Goal: Information Seeking & Learning: Understand process/instructions

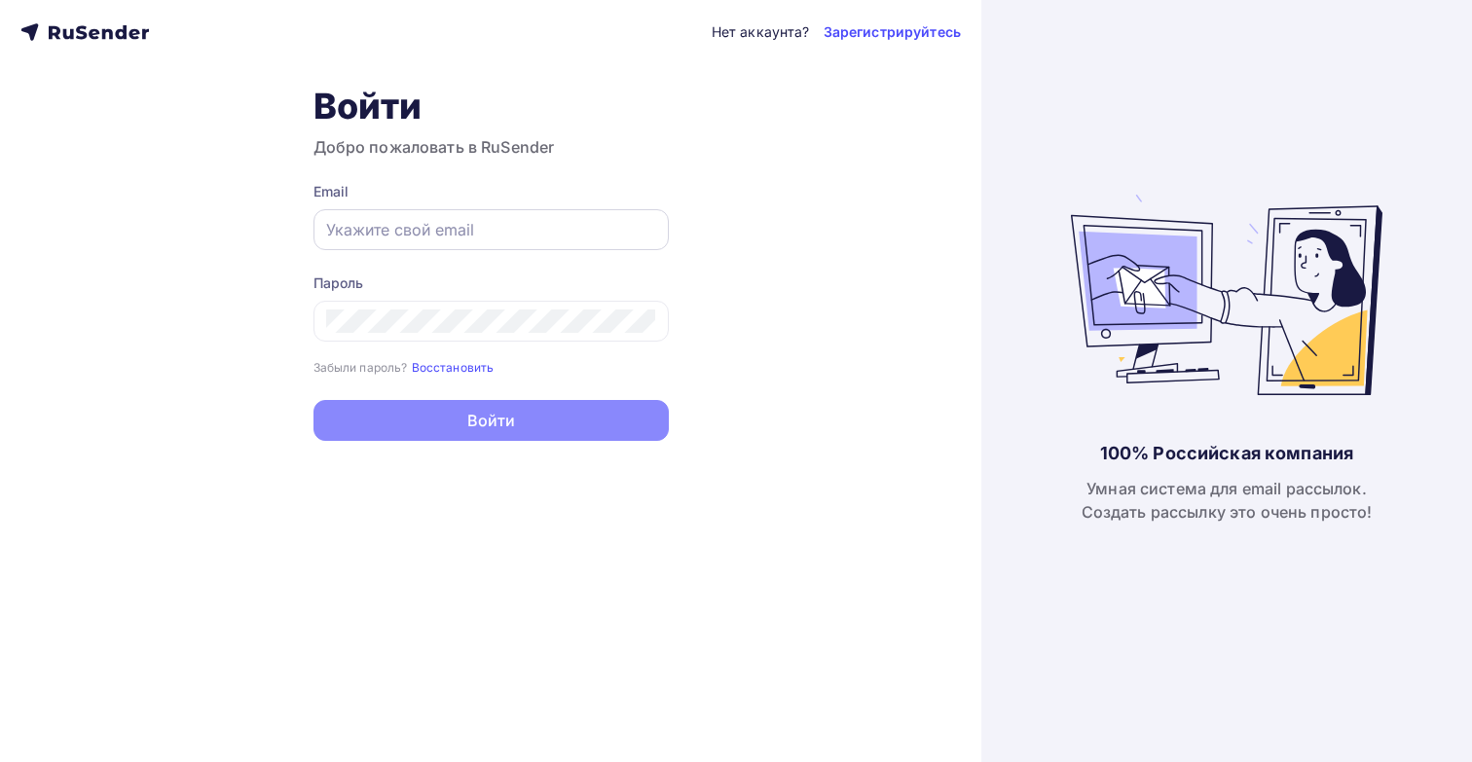
click at [422, 228] on input "text" at bounding box center [491, 229] width 330 height 23
type input "den.kalmo@yandex.ru"
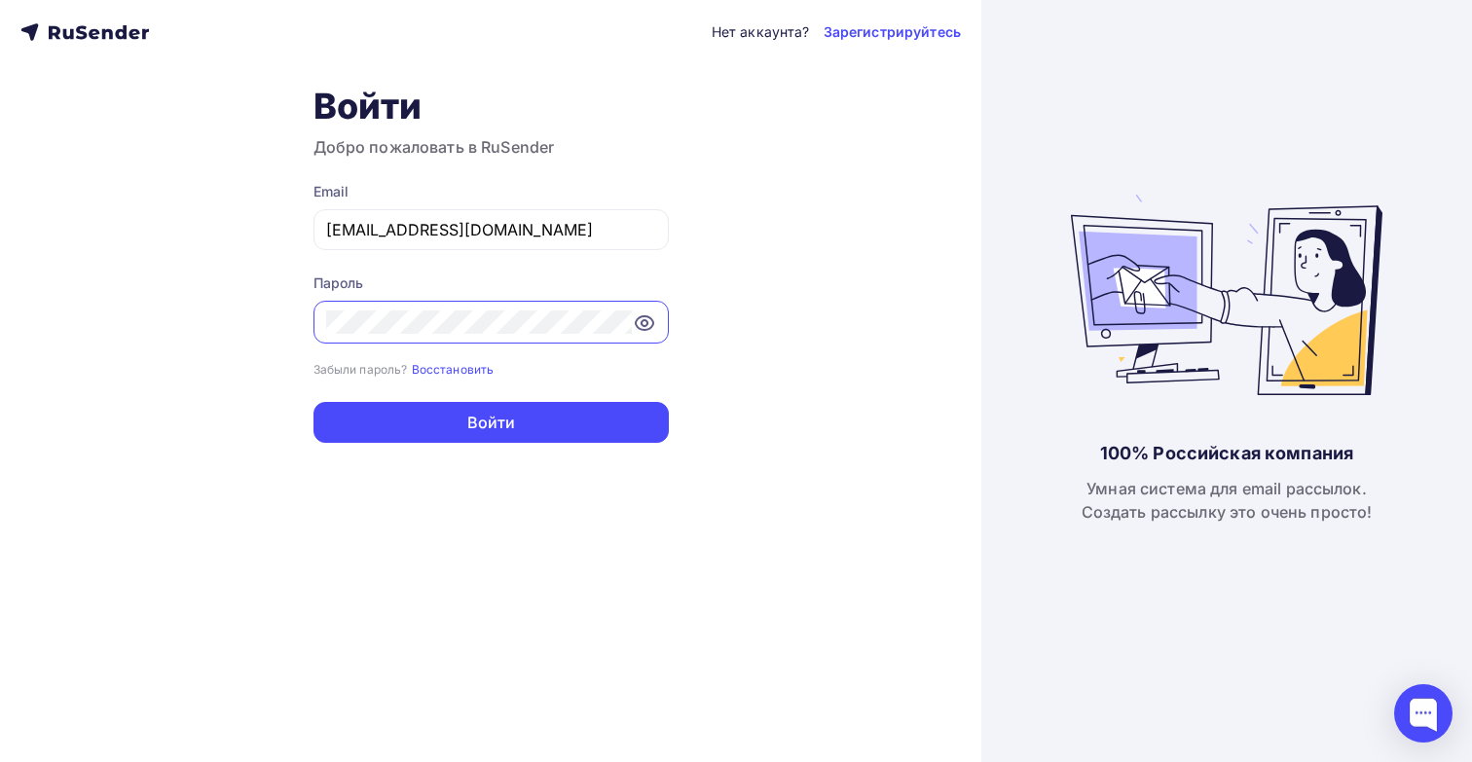
click at [313, 402] on button "Войти" at bounding box center [490, 422] width 355 height 41
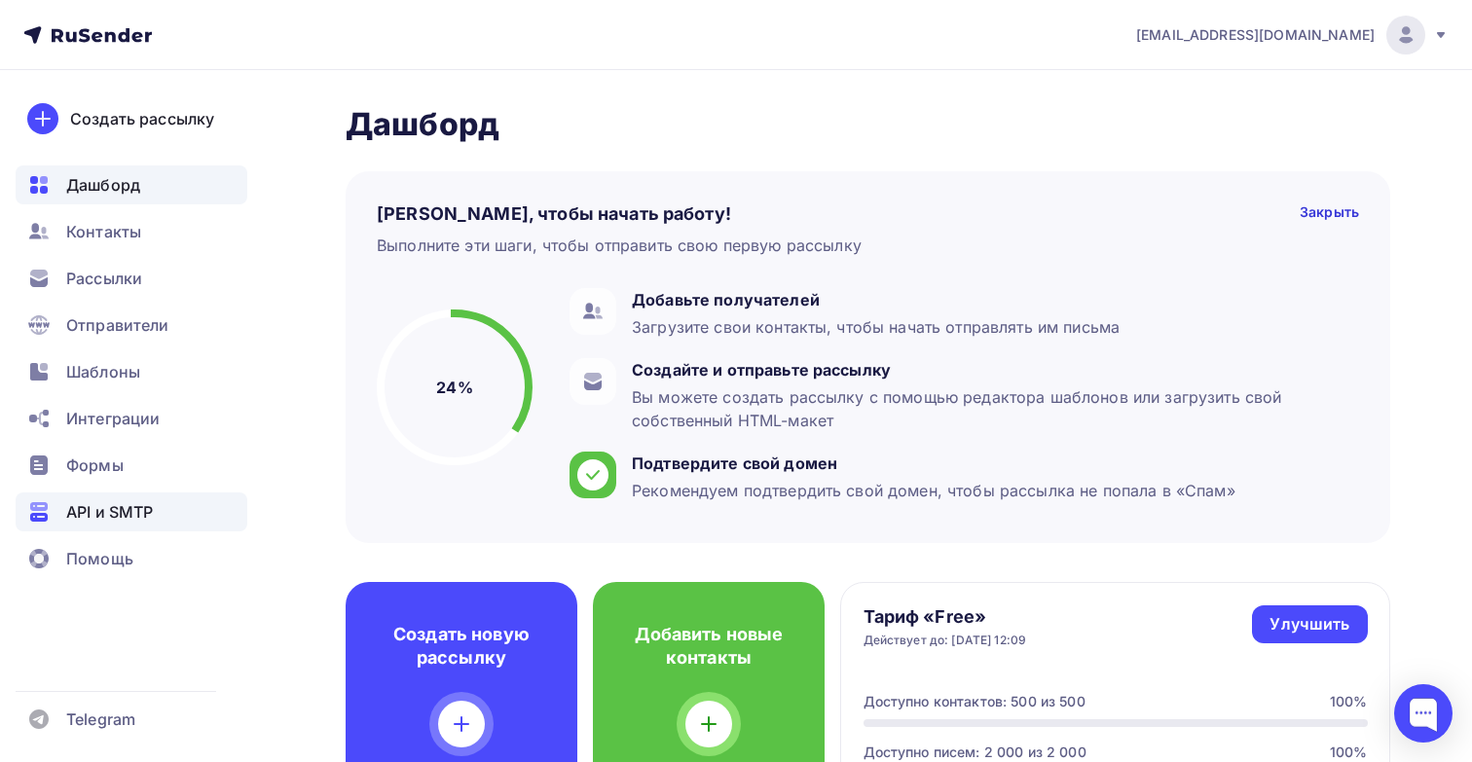
click at [95, 519] on span "API и SMTP" at bounding box center [109, 511] width 87 height 23
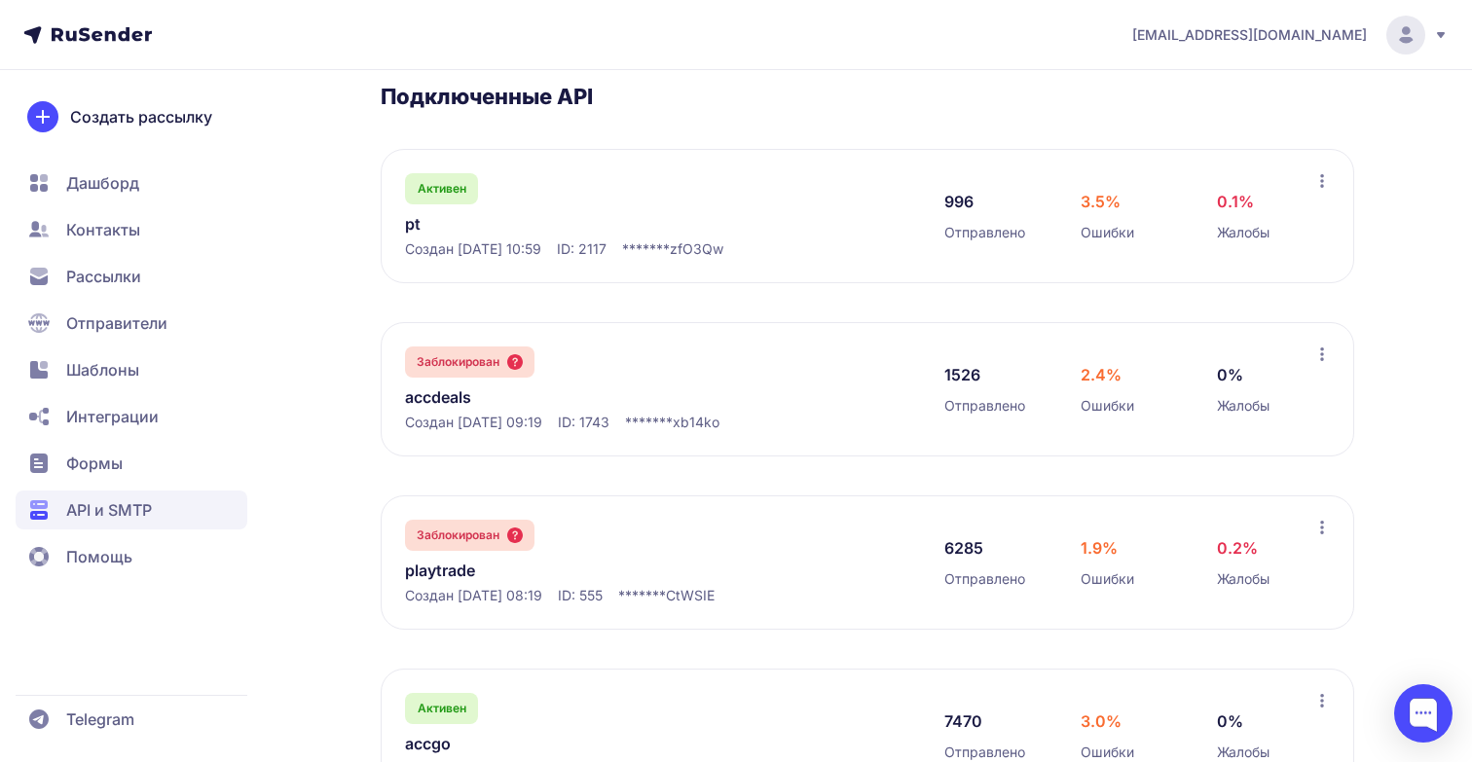
scroll to position [321, 0]
click at [516, 363] on icon at bounding box center [515, 361] width 16 height 16
click at [466, 363] on span "Заблокирован" at bounding box center [458, 361] width 83 height 16
click at [428, 400] on link "accdeals" at bounding box center [604, 396] width 399 height 23
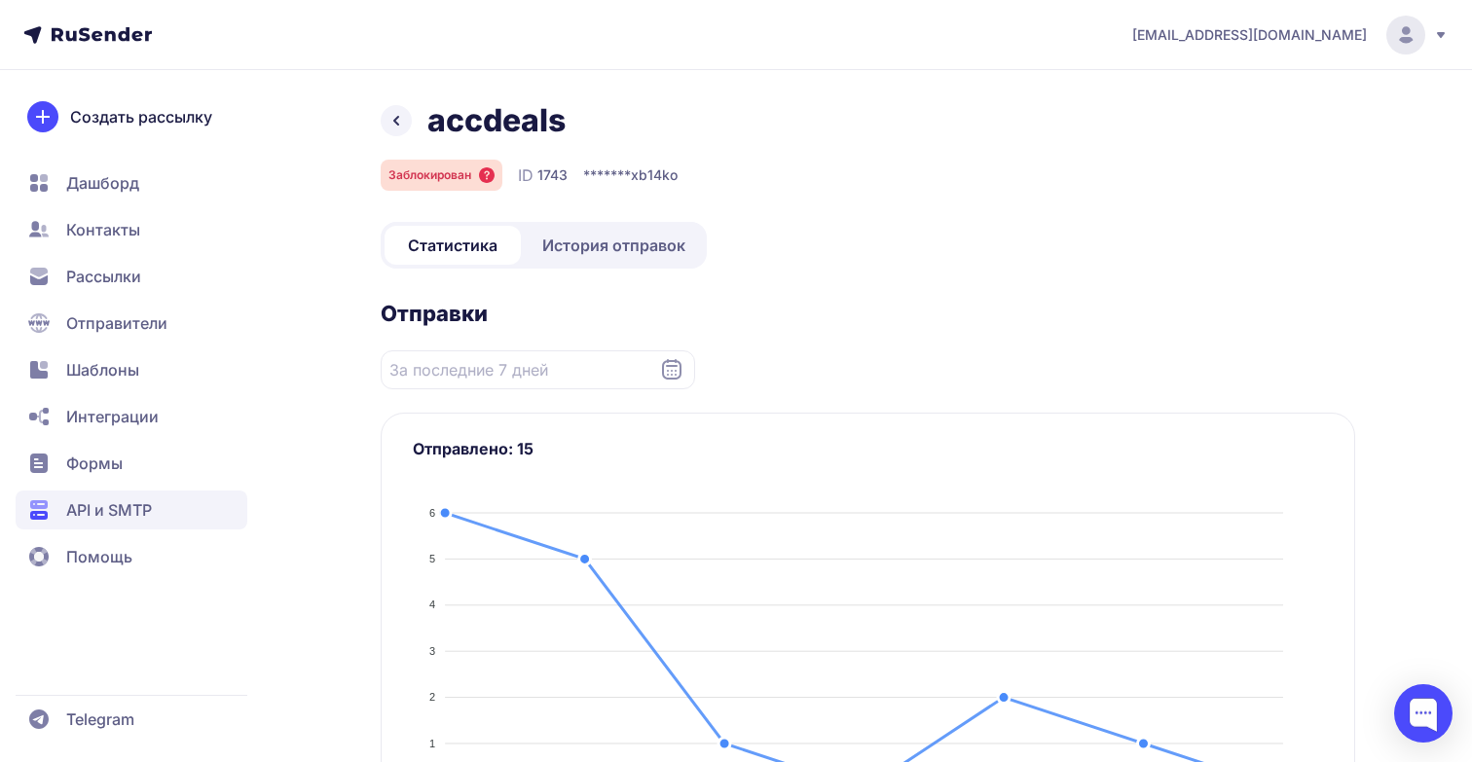
click at [549, 180] on span "1743" at bounding box center [552, 174] width 30 height 19
copy span "1743"
click at [1398, 707] on div at bounding box center [1423, 713] width 58 height 58
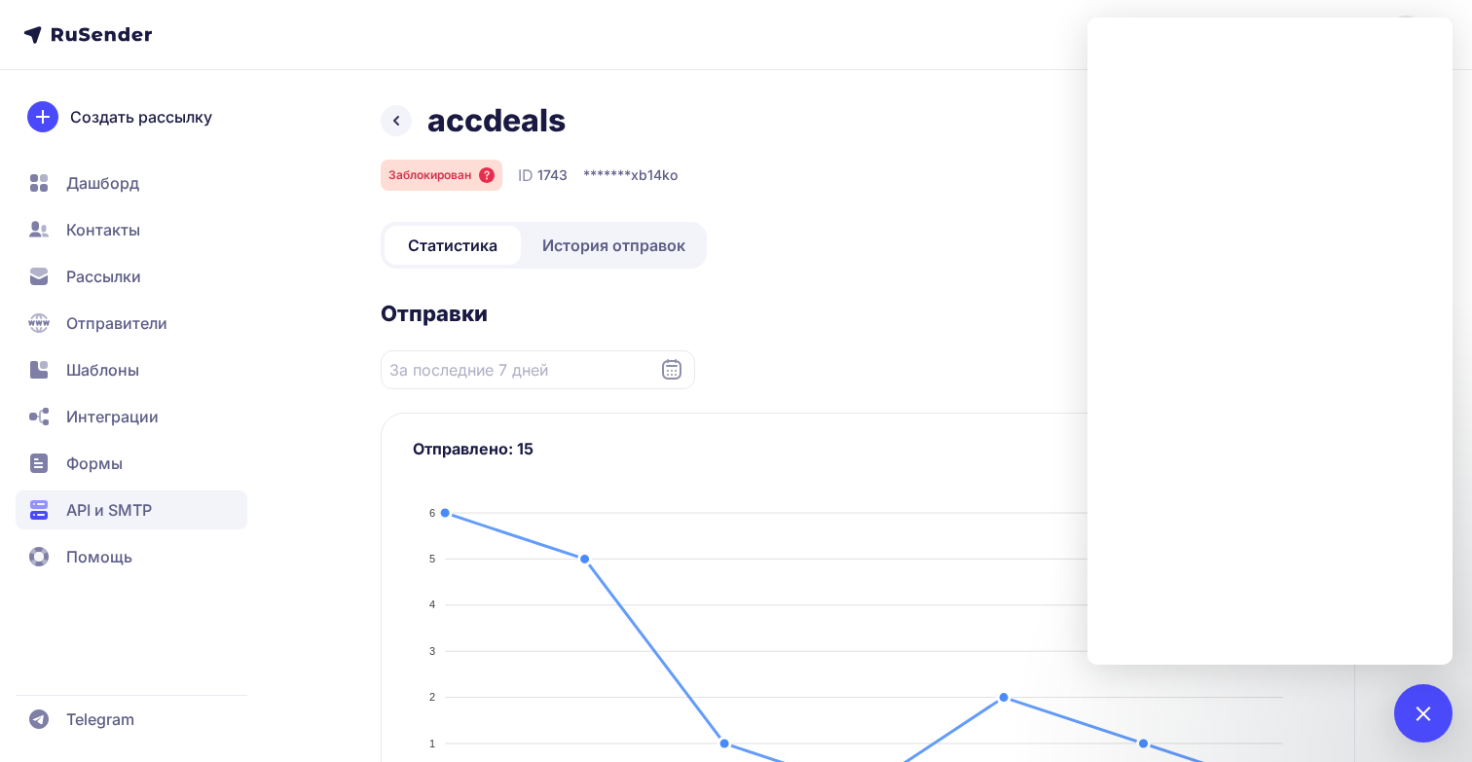
click at [393, 121] on icon at bounding box center [396, 120] width 23 height 23
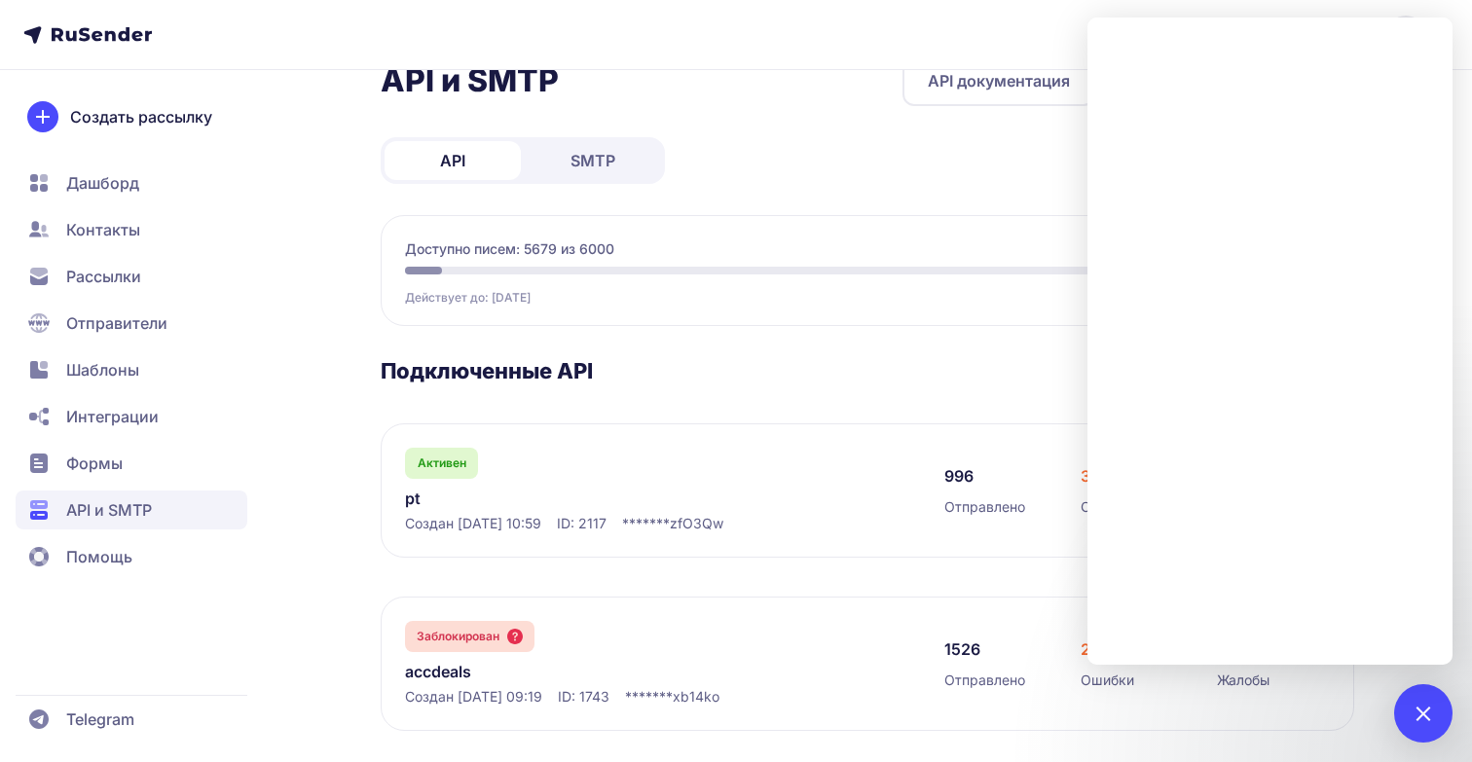
click at [834, 158] on div "API и SMTP API документация Сгенерировать API ключ API SMTP Доступно писем: 567…" at bounding box center [868, 589] width 974 height 1069
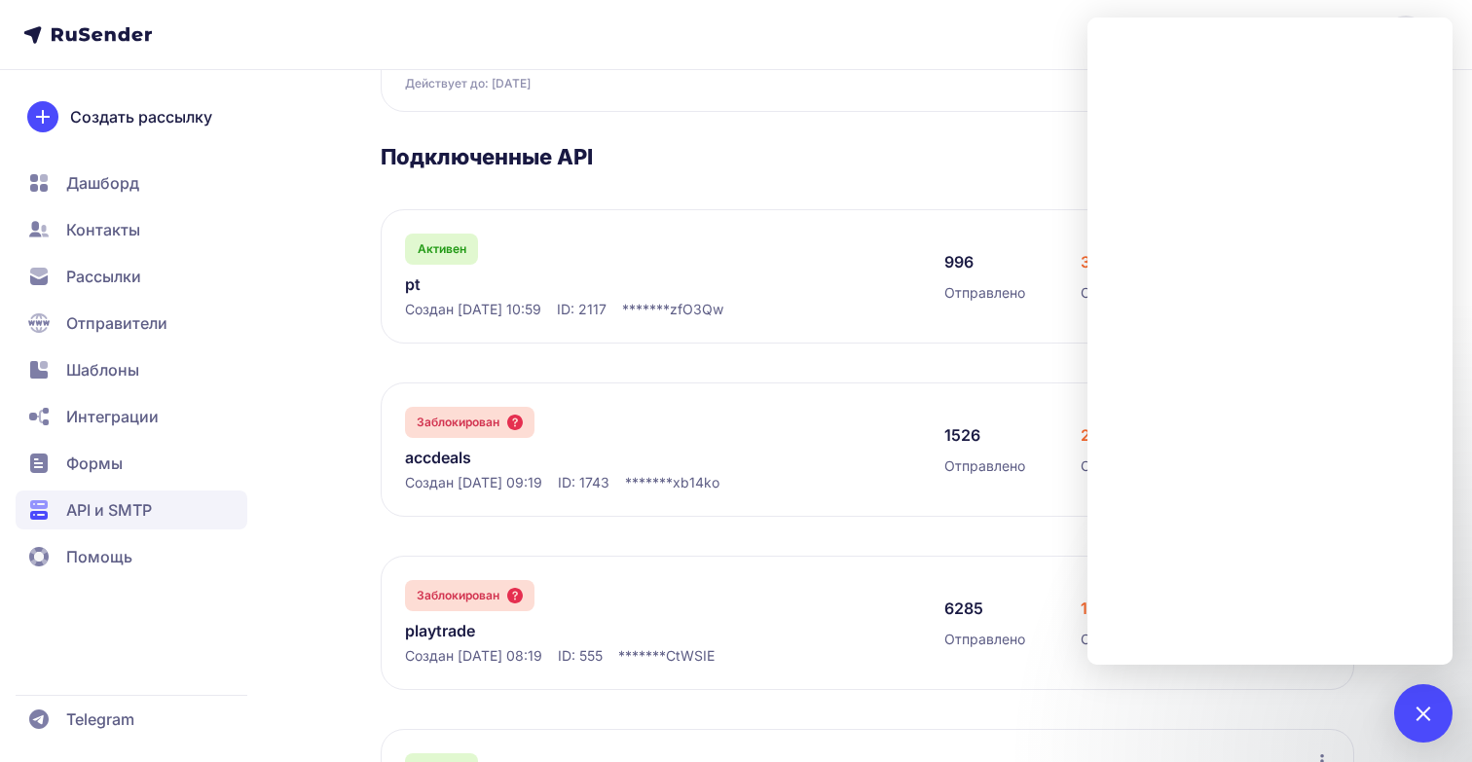
scroll to position [267, 0]
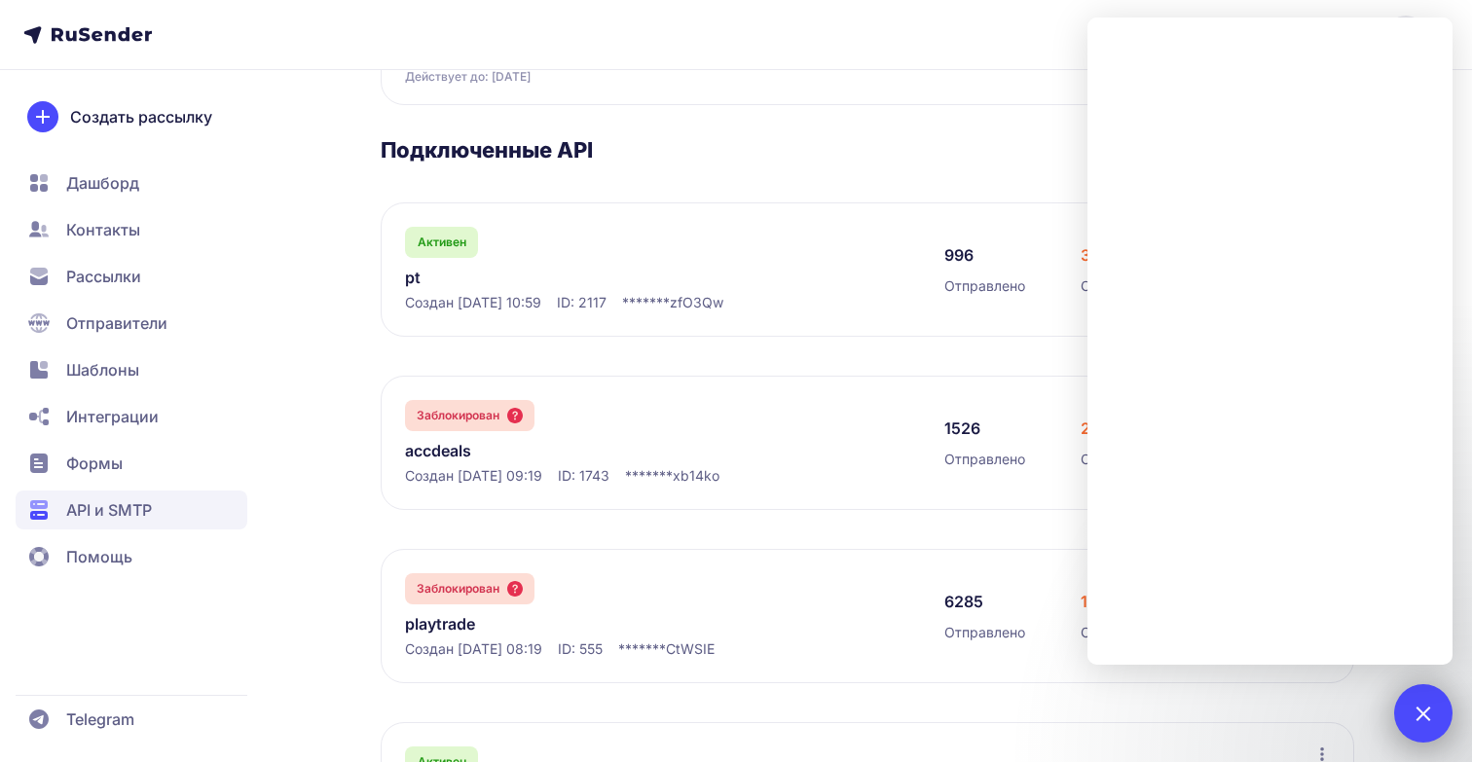
click at [1416, 685] on div at bounding box center [1423, 713] width 58 height 58
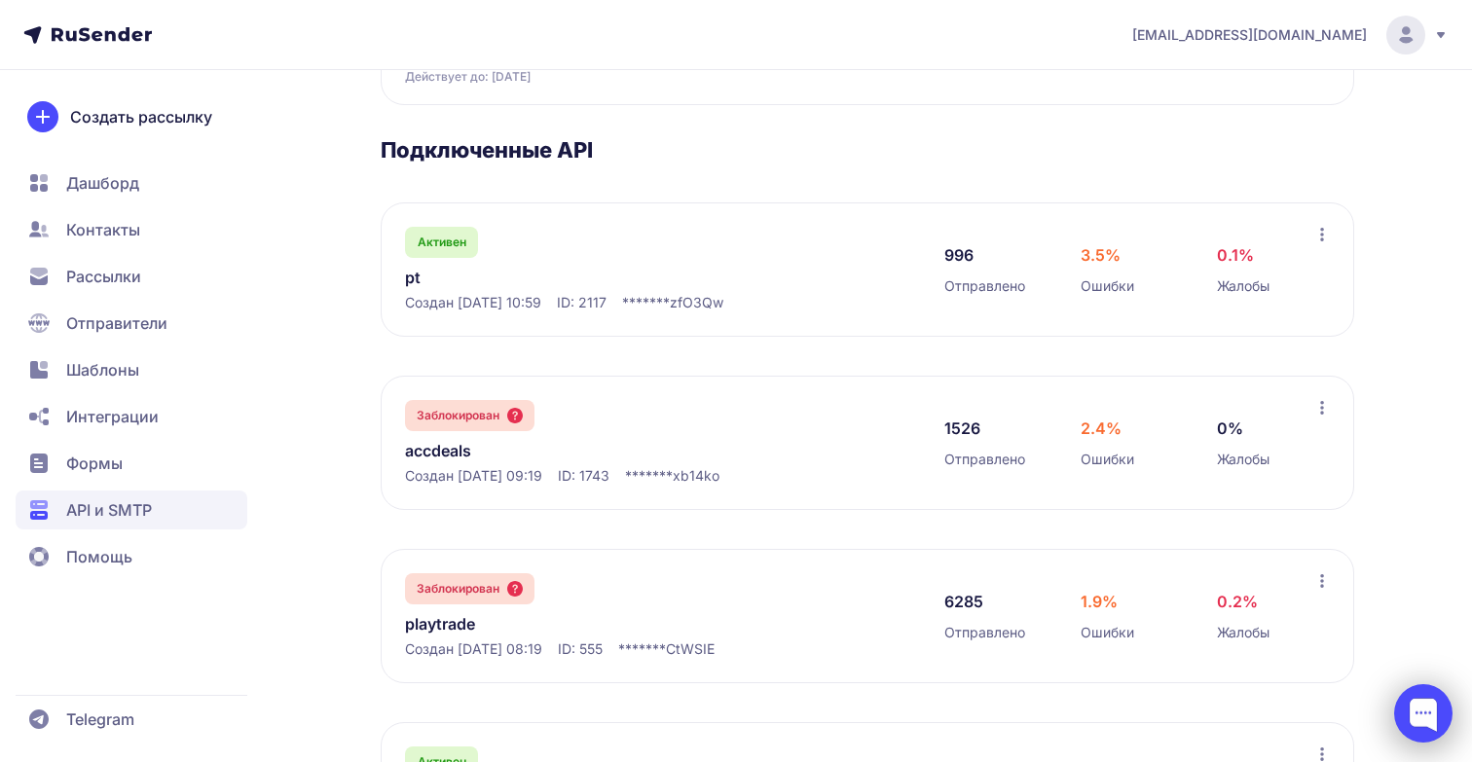
click at [1413, 699] on div at bounding box center [1423, 713] width 58 height 58
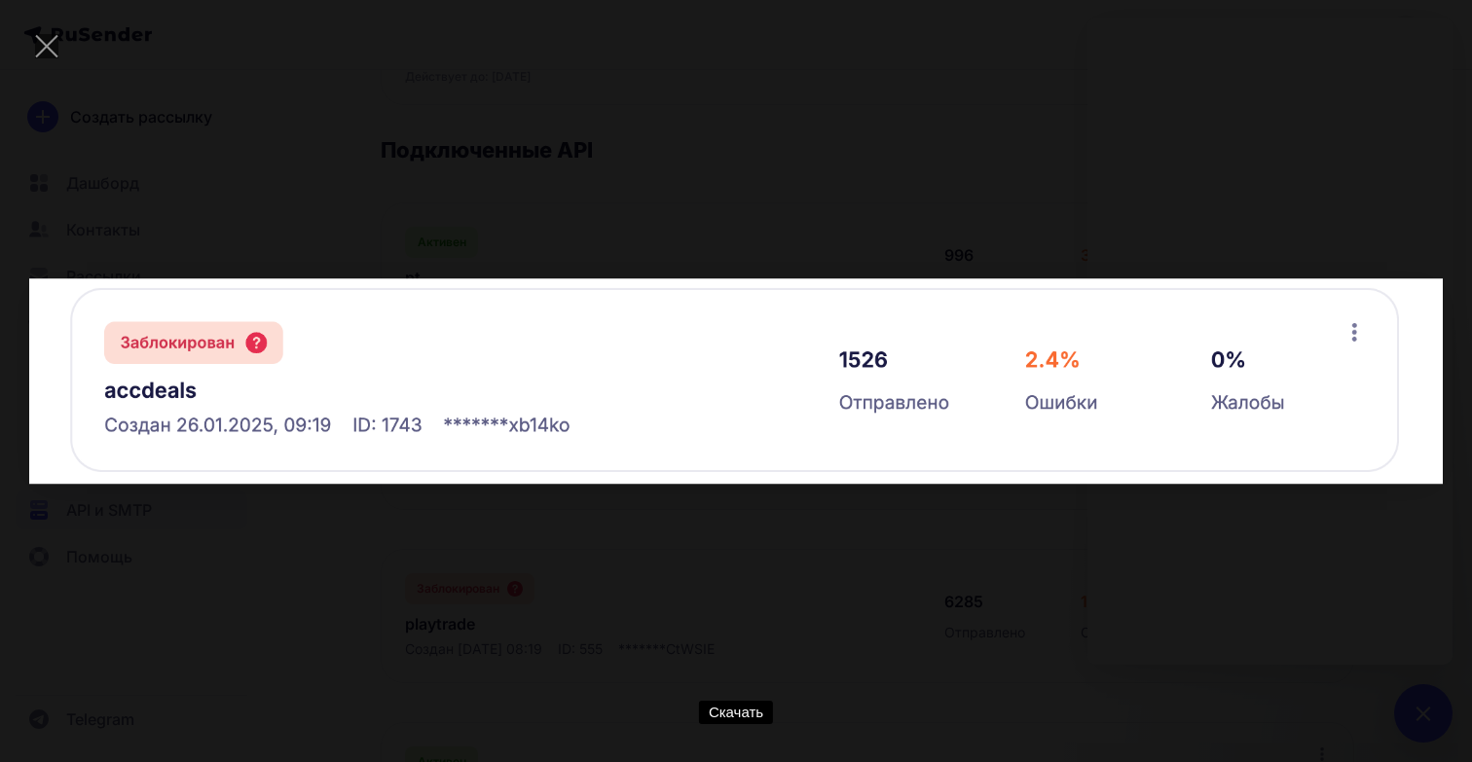
click at [1292, 154] on div "Скачать" at bounding box center [735, 381] width 1413 height 704
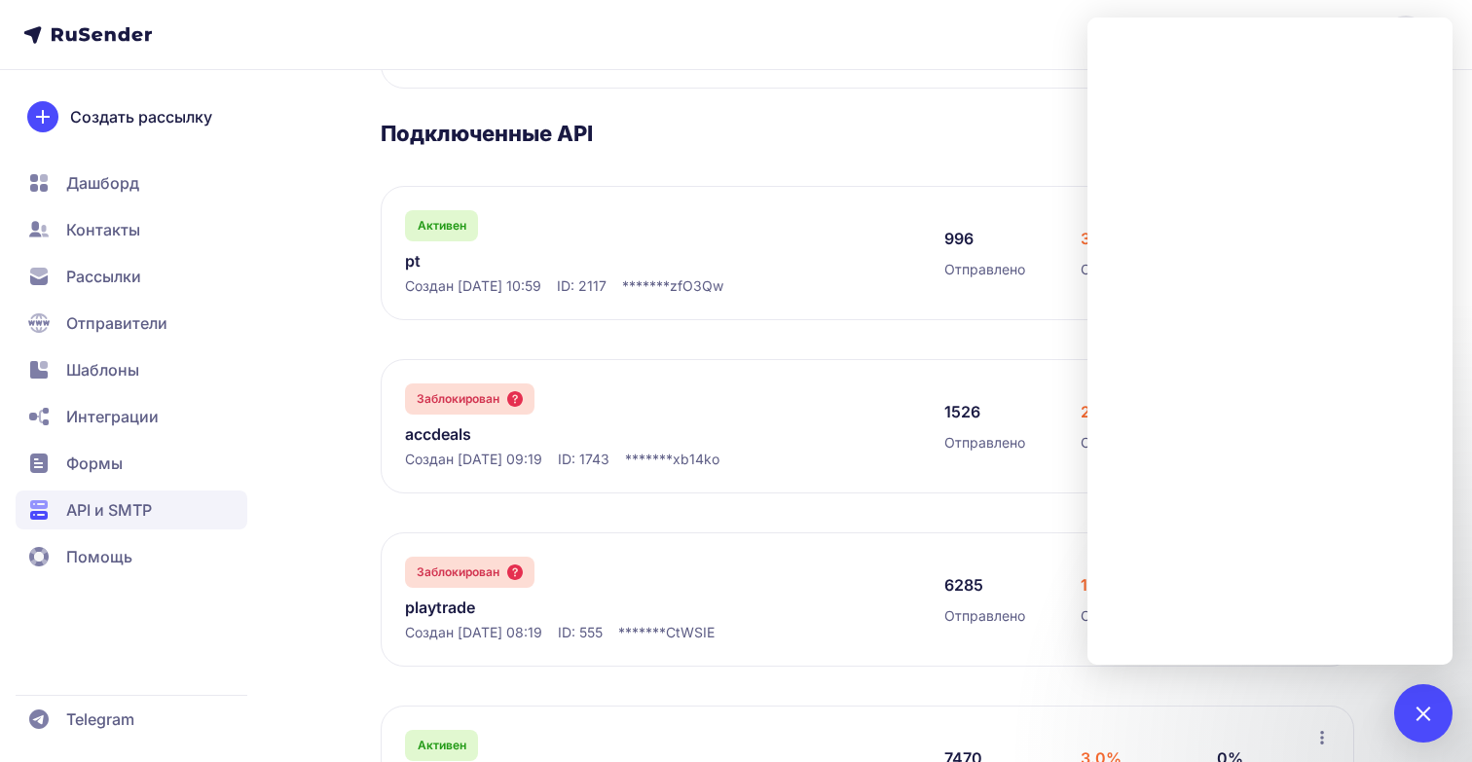
scroll to position [285, 0]
click at [567, 436] on link "accdeals" at bounding box center [604, 432] width 399 height 23
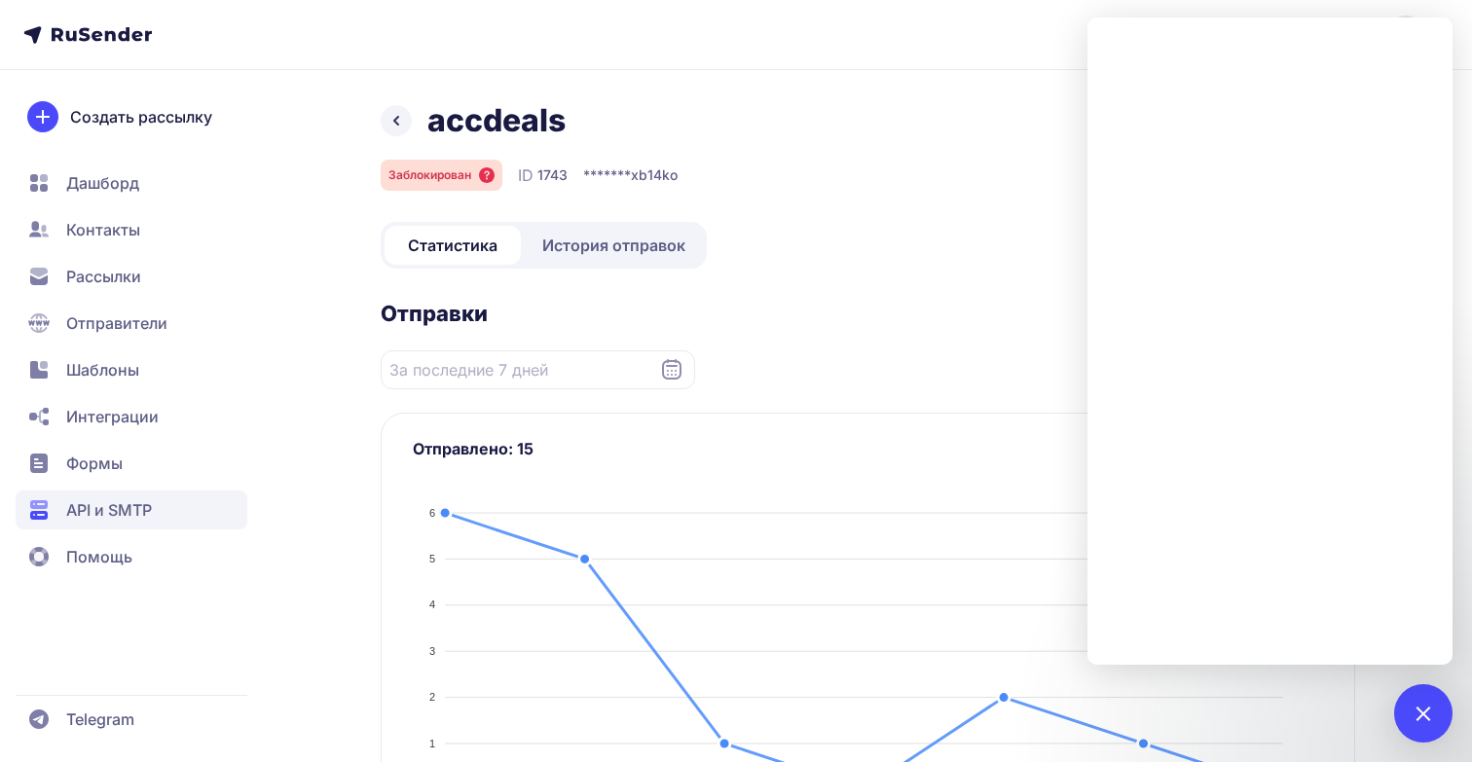
click at [602, 237] on span "История отправок" at bounding box center [613, 245] width 143 height 23
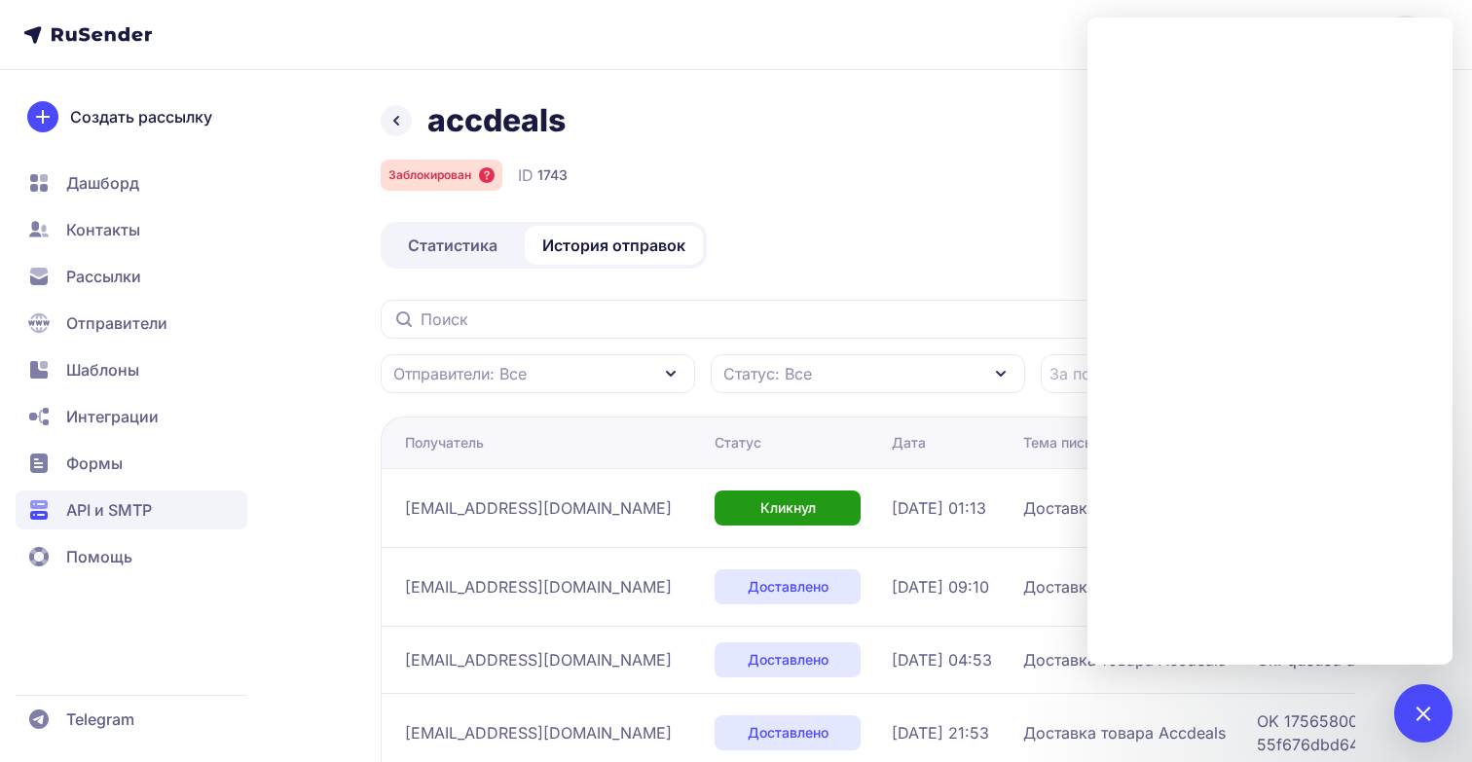
click at [385, 121] on icon at bounding box center [396, 120] width 23 height 23
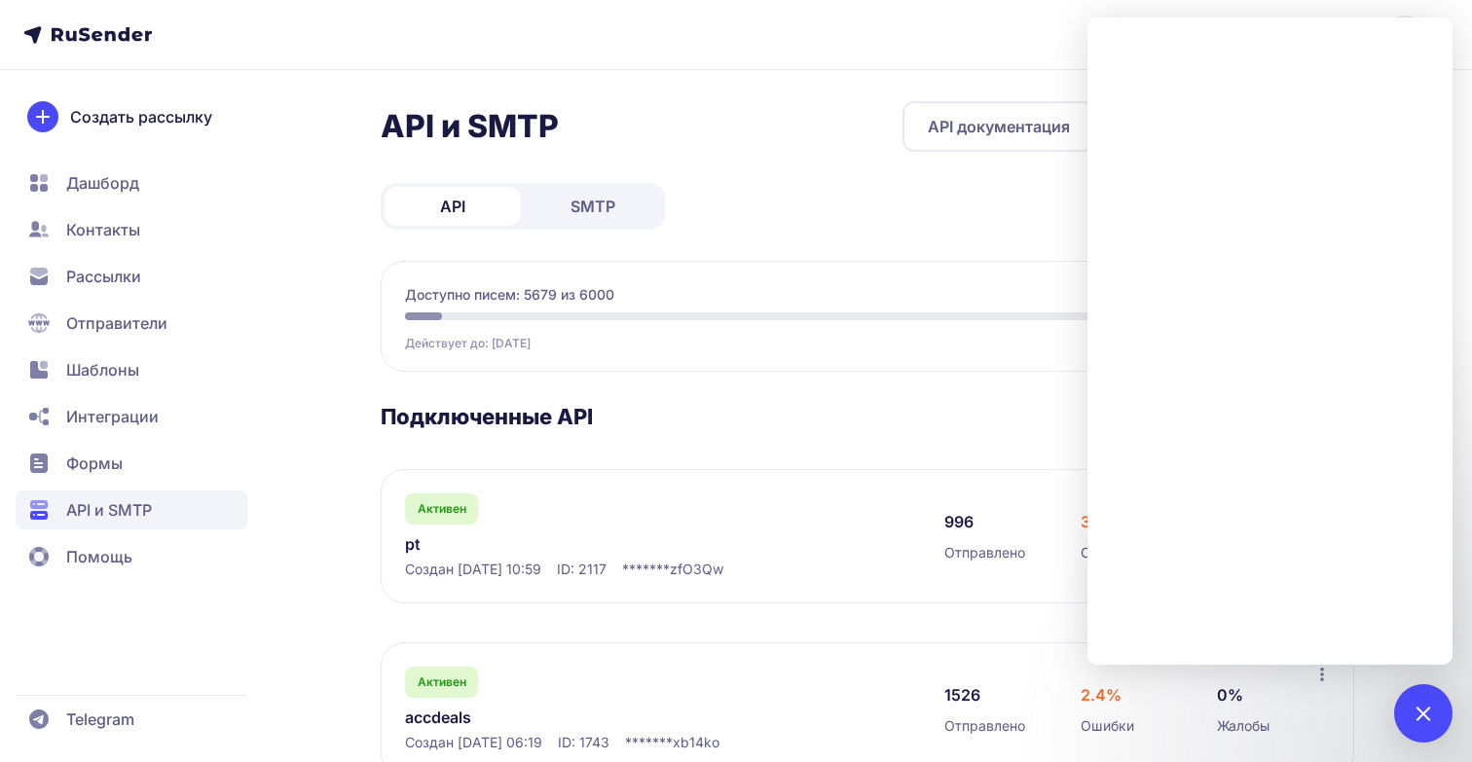
click at [863, 190] on div "API и SMTP API документация Сгенерировать API ключ API SMTP Доступно писем: 567…" at bounding box center [868, 635] width 974 height 1069
click at [1424, 718] on div at bounding box center [1423, 713] width 26 height 26
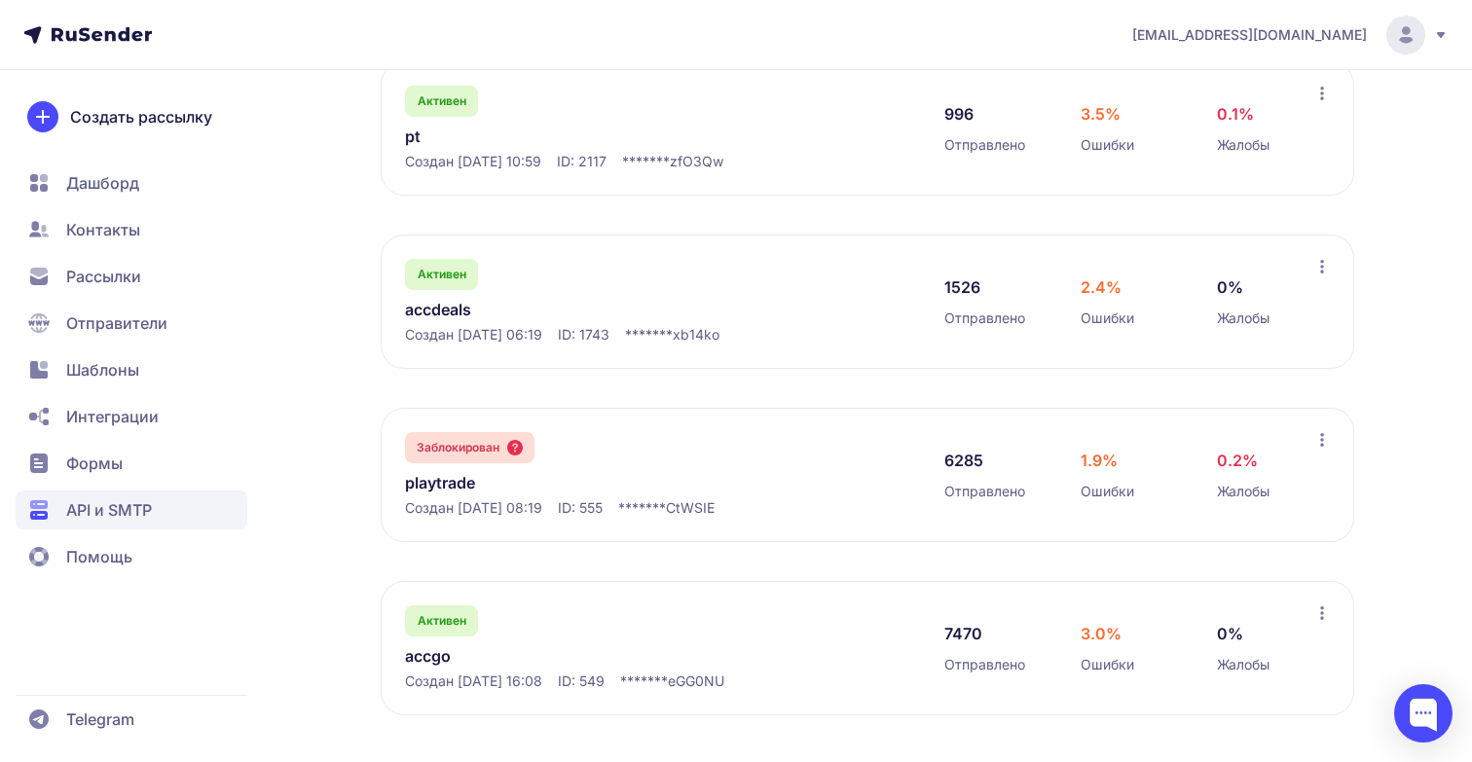
scroll to position [107, 0]
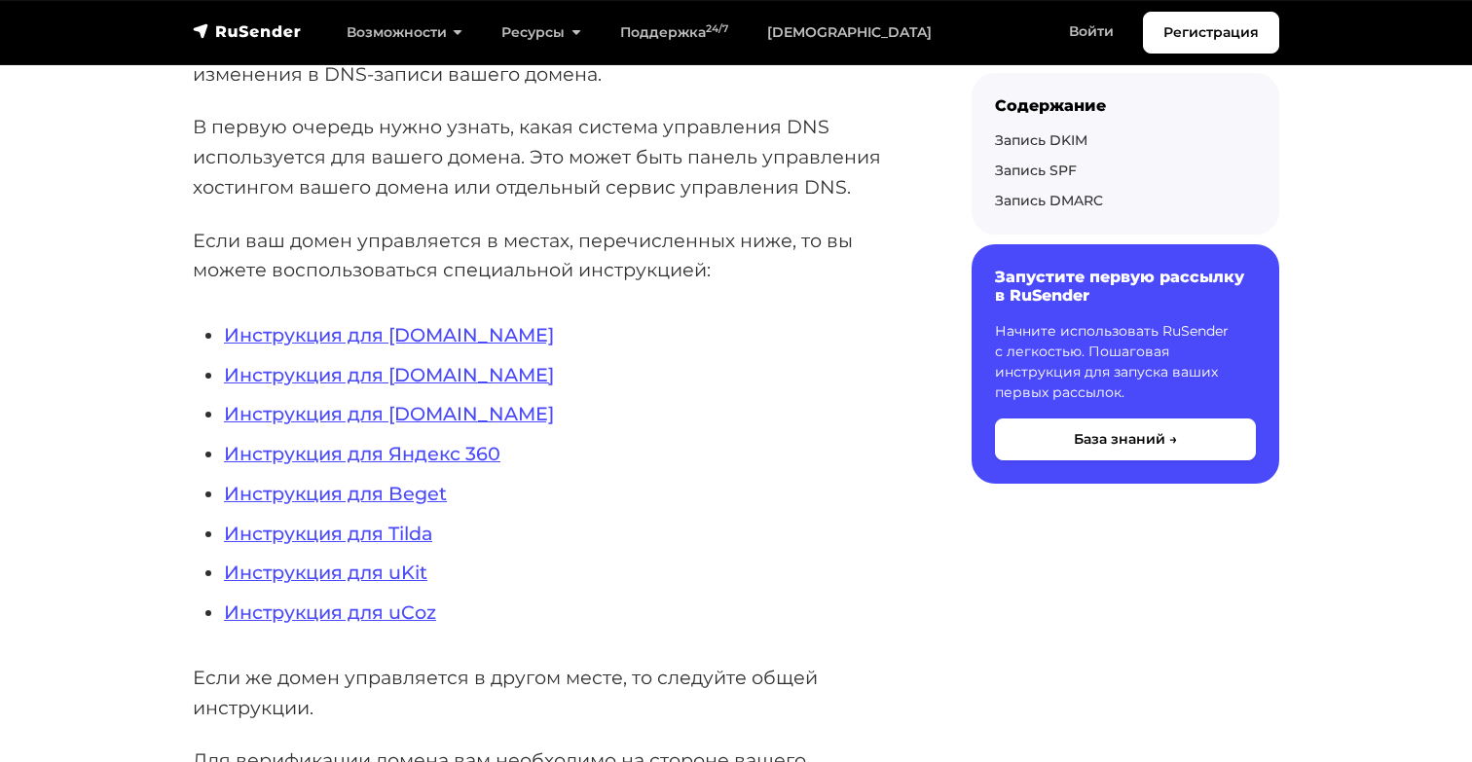
scroll to position [420, 0]
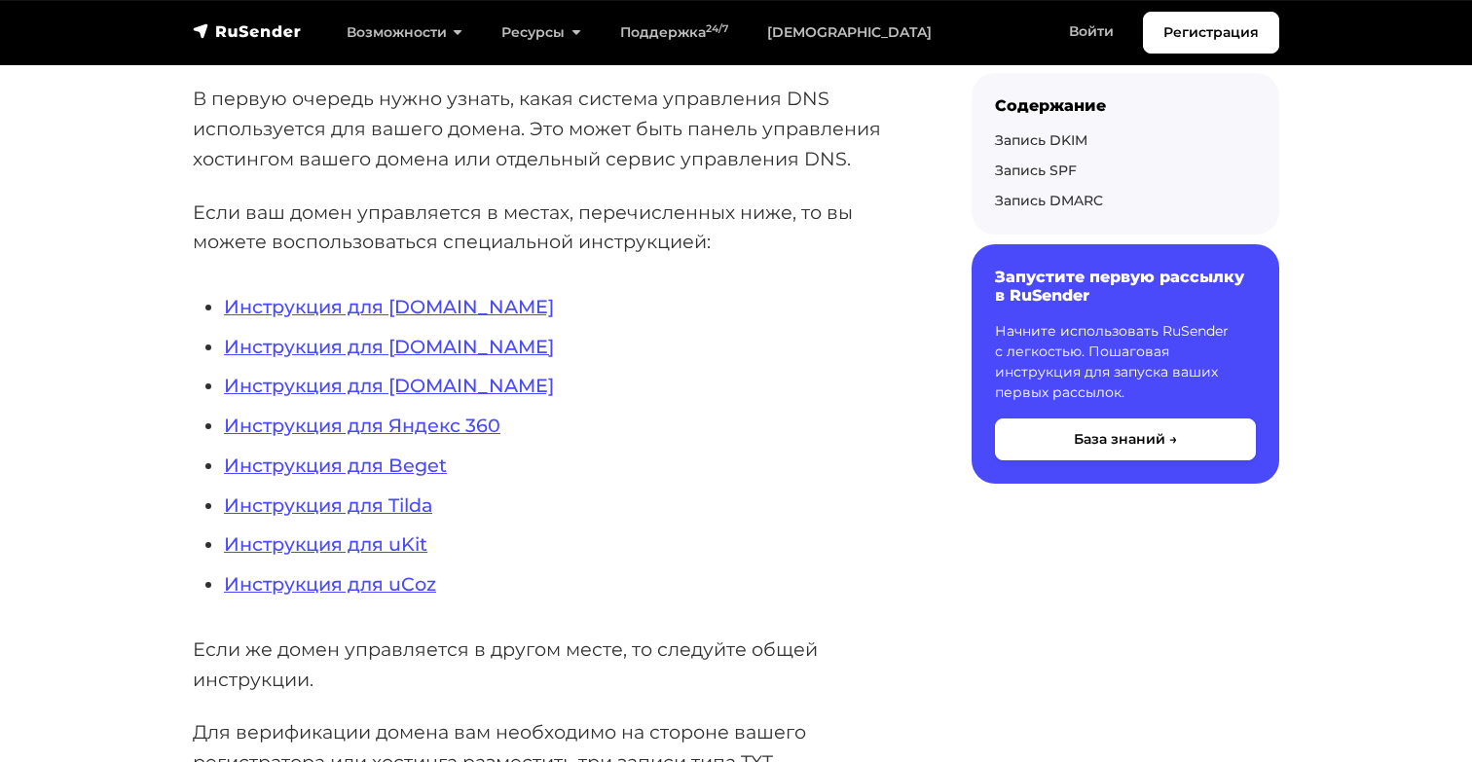
click at [415, 300] on link "Инструкция для [DOMAIN_NAME]" at bounding box center [389, 306] width 330 height 23
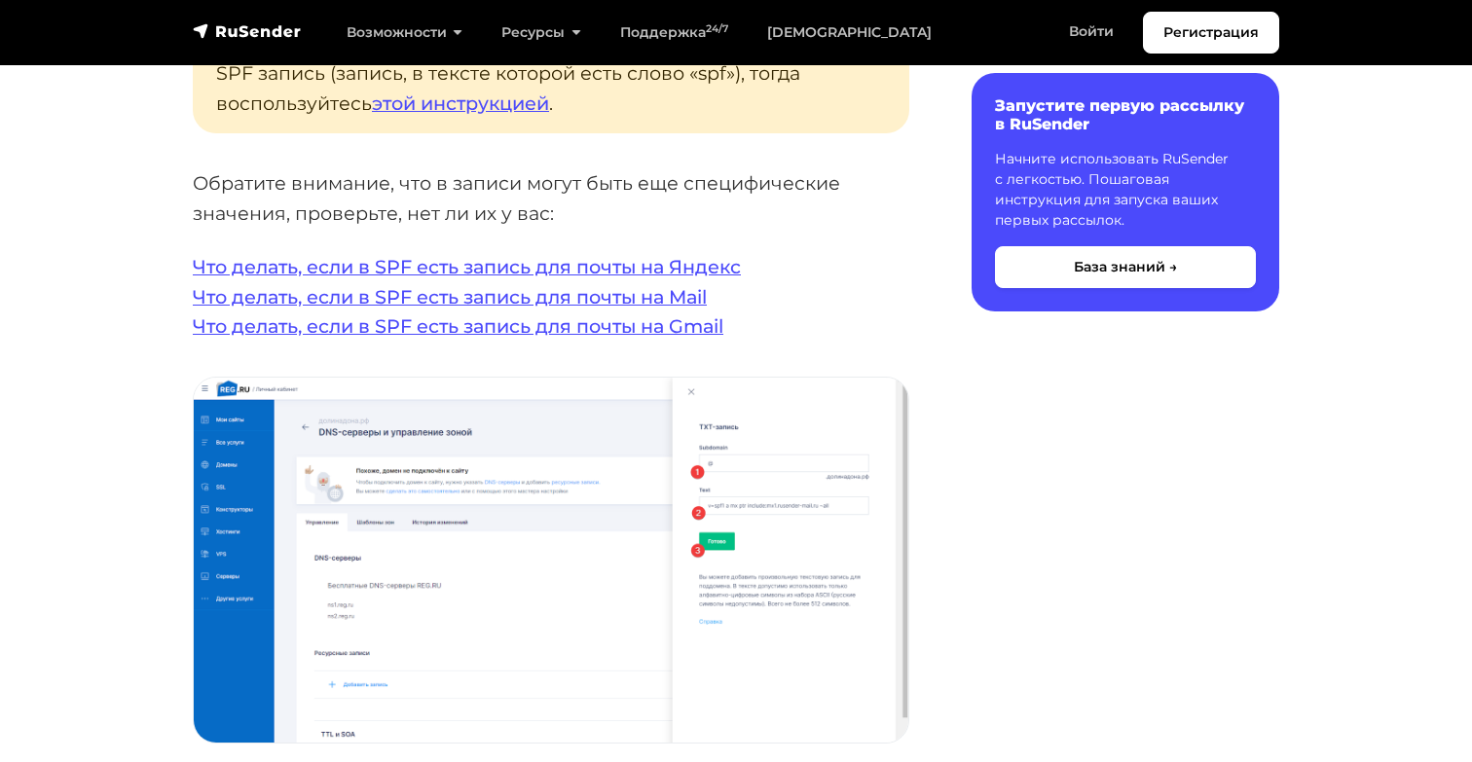
scroll to position [3759, 0]
